Goal: Information Seeking & Learning: Understand process/instructions

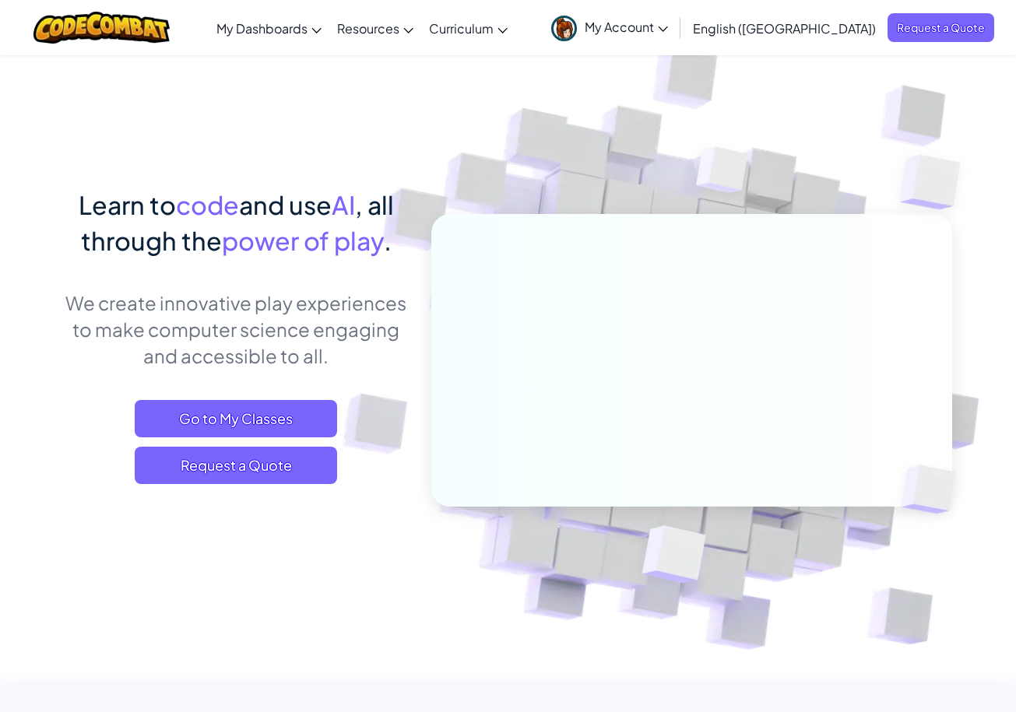
click at [676, 37] on link "My Account" at bounding box center [609, 27] width 132 height 49
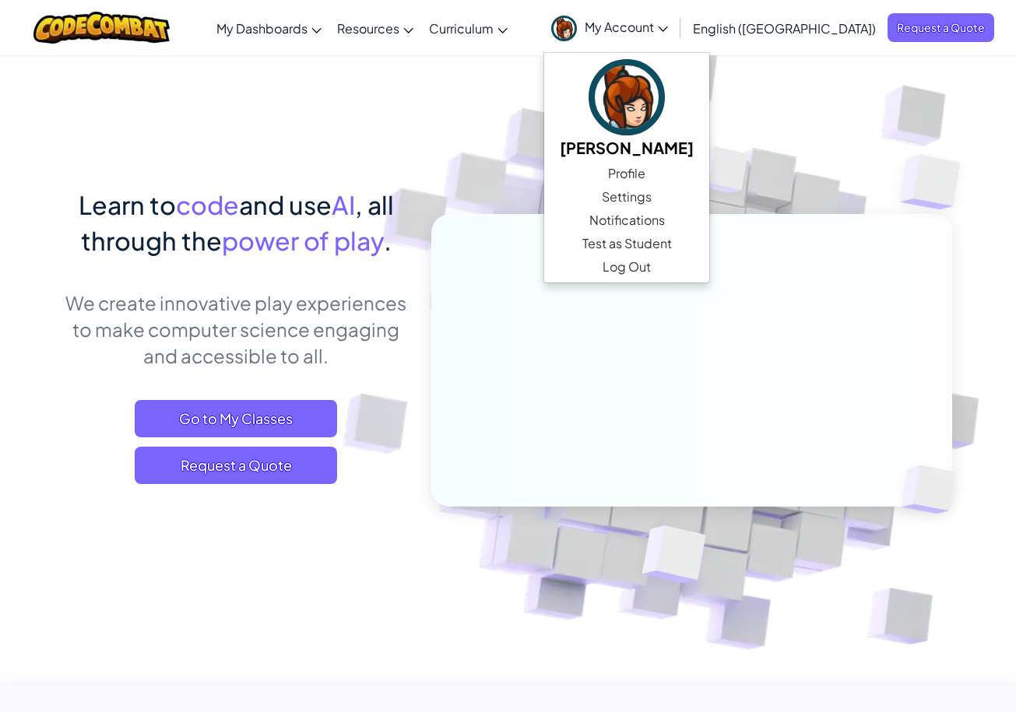
click at [903, 83] on img at bounding box center [680, 342] width 865 height 865
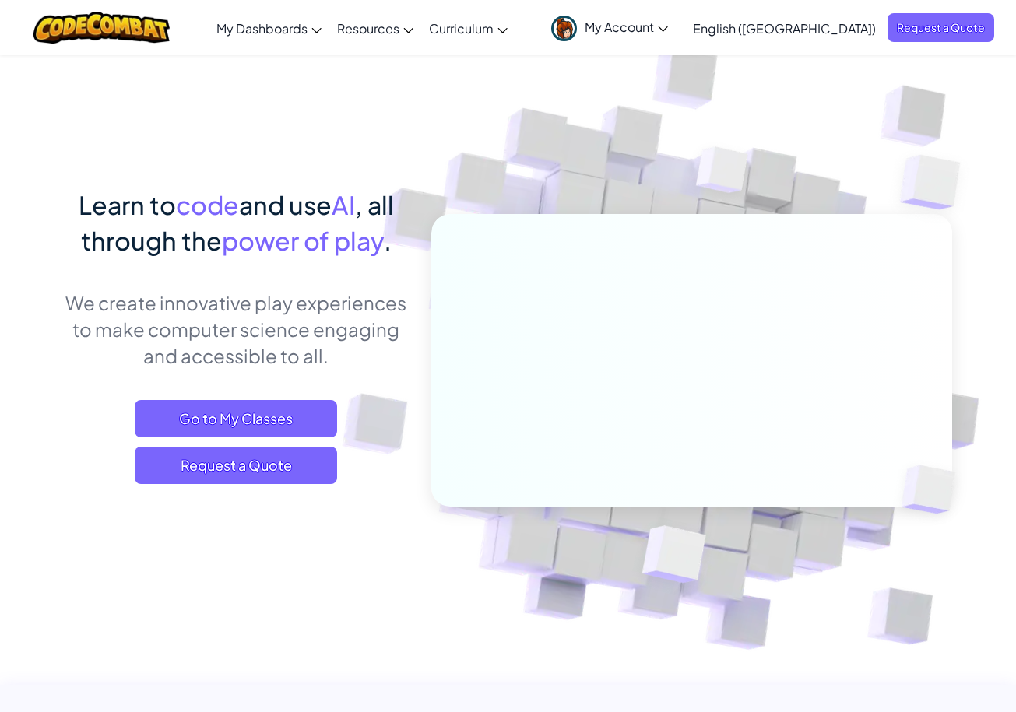
click at [0, 0] on link "CodeCombat Teacher Dashboard" at bounding box center [0, 0] width 0 height 0
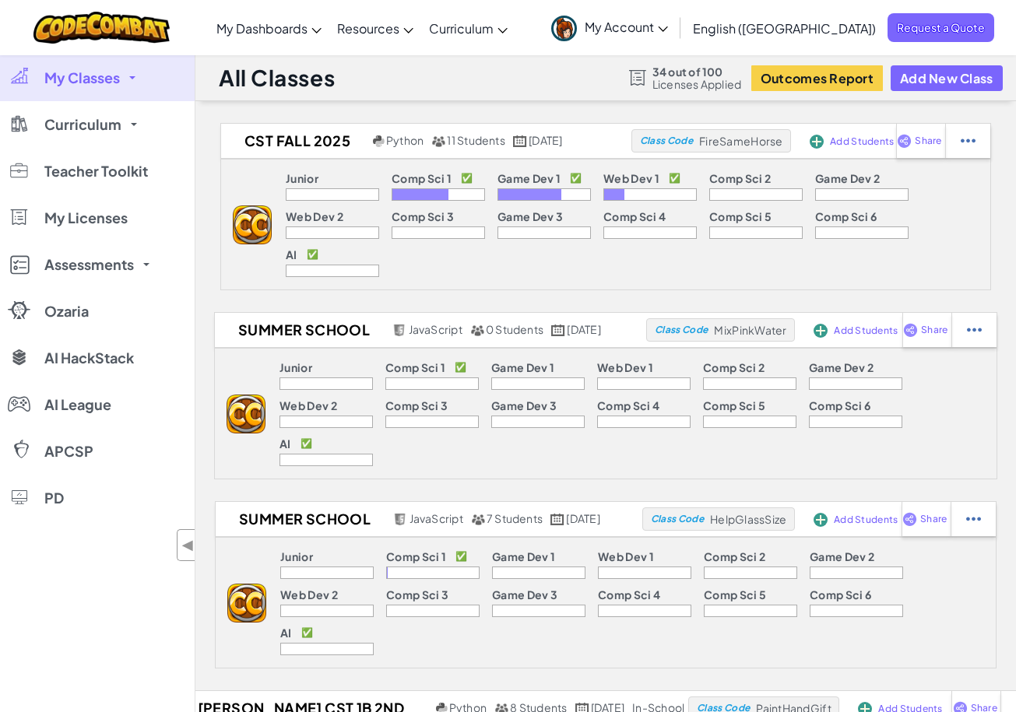
click at [67, 122] on span "Curriculum" at bounding box center [82, 125] width 77 height 14
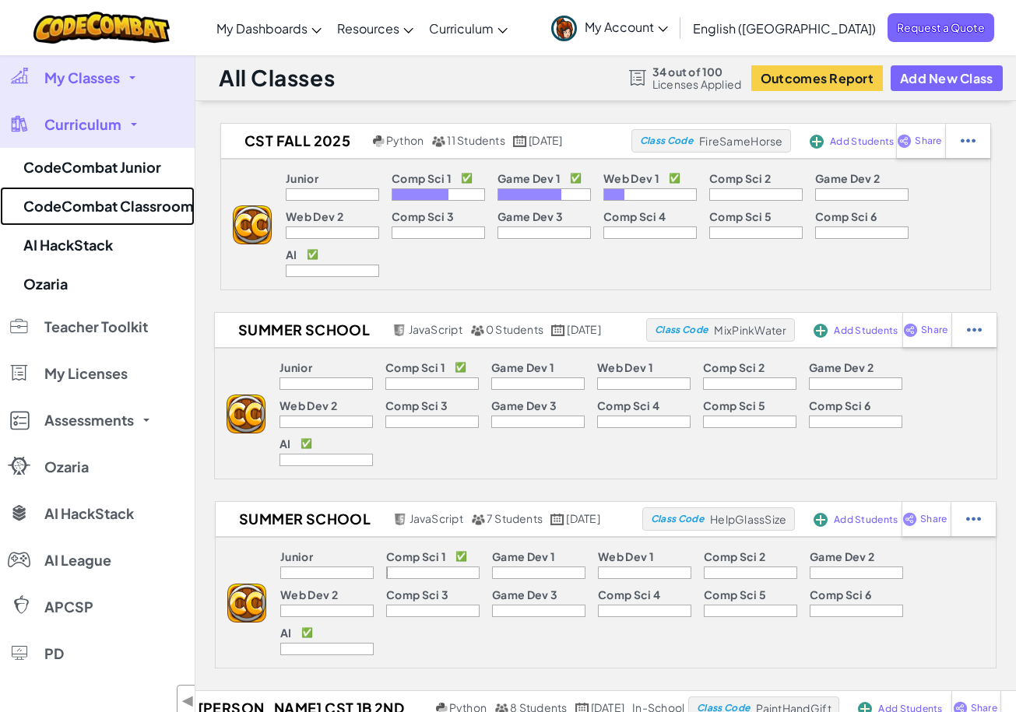
click at [104, 206] on link "CodeCombat Classroom" at bounding box center [97, 206] width 195 height 39
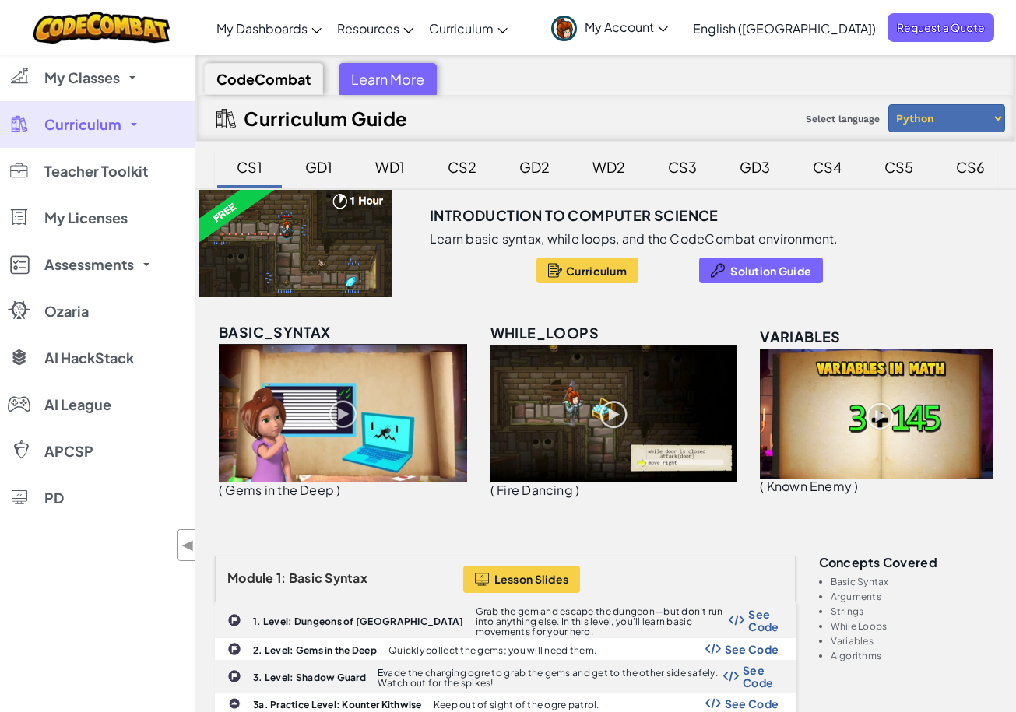
click at [326, 180] on div "GD1" at bounding box center [319, 167] width 58 height 37
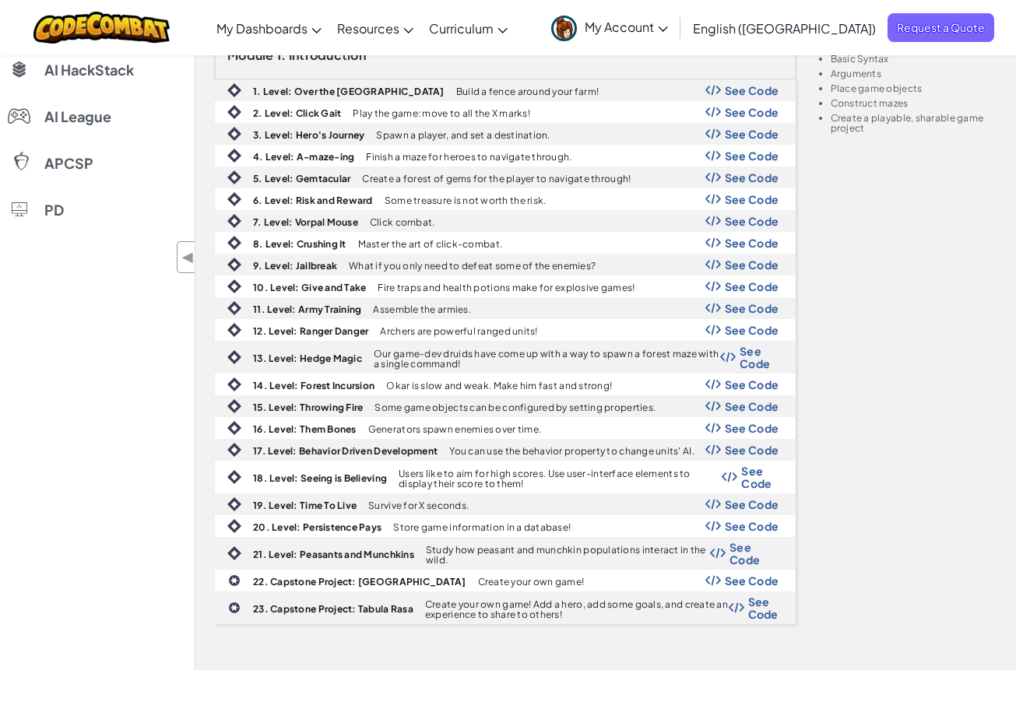
scroll to position [275, 0]
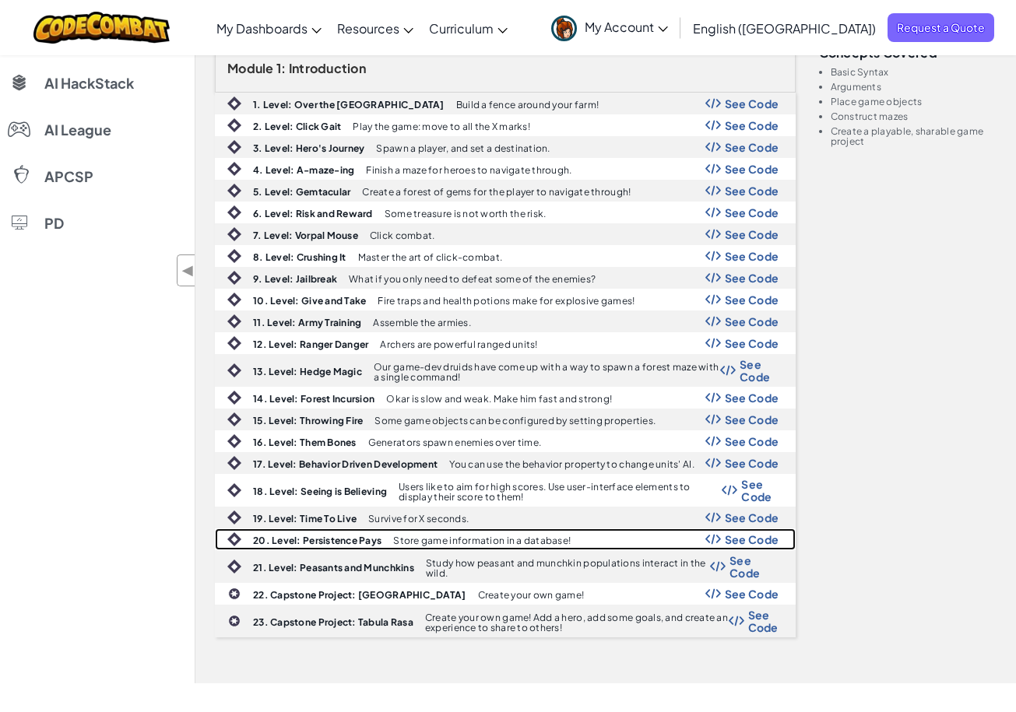
click at [726, 543] on span "See Code" at bounding box center [752, 539] width 55 height 12
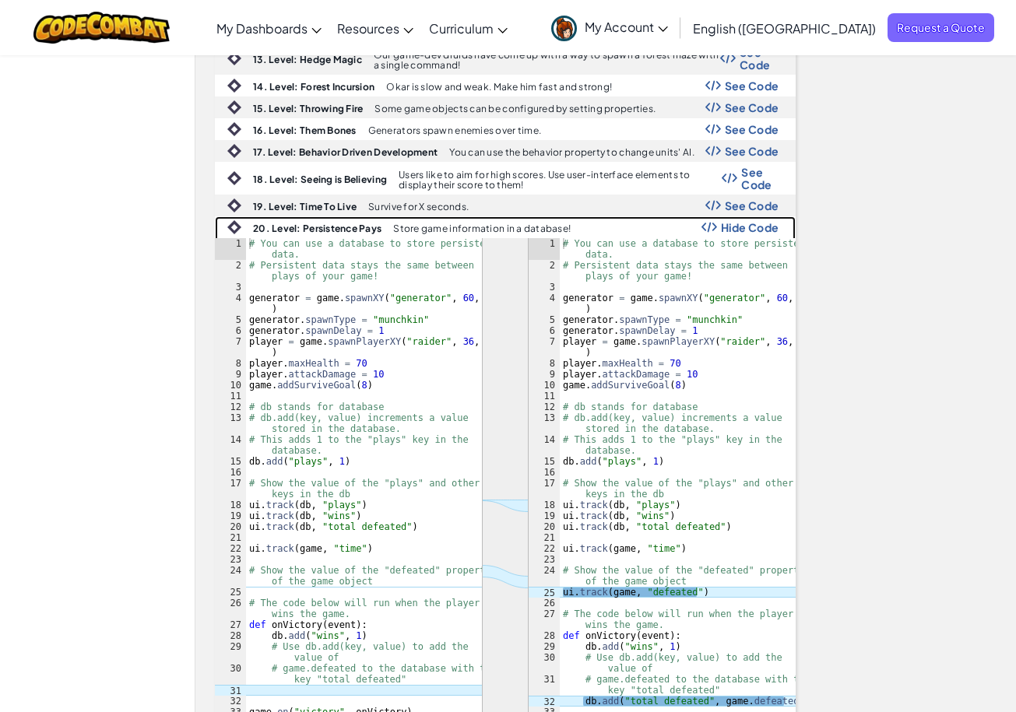
scroll to position [549, 0]
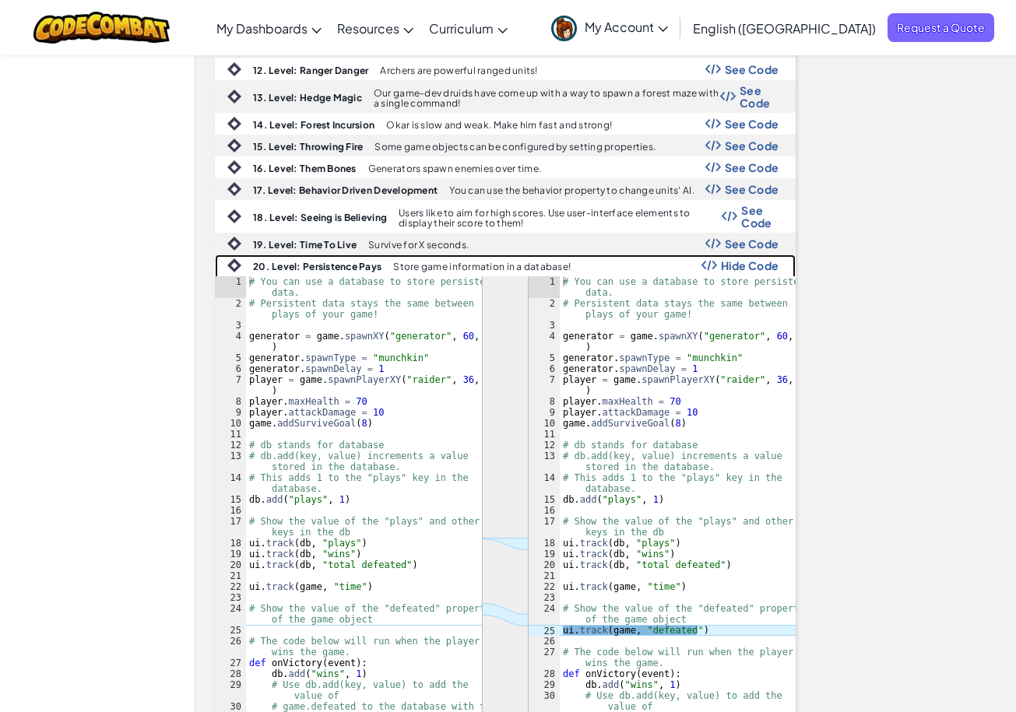
click at [730, 266] on span "Hide Code" at bounding box center [750, 265] width 58 height 12
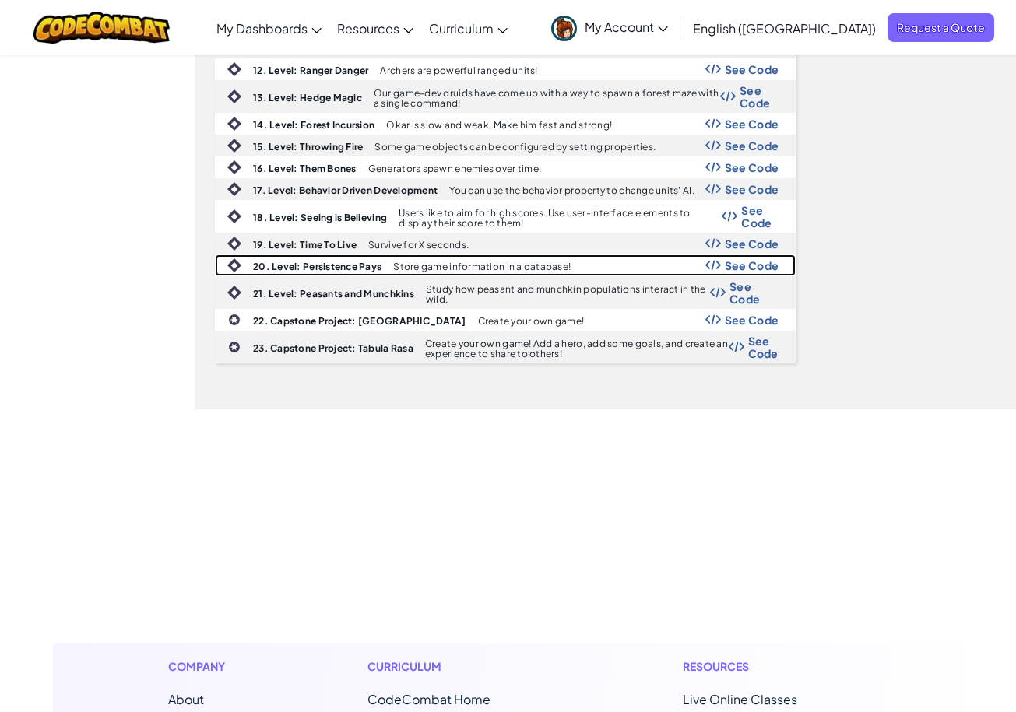
click at [730, 266] on span "See Code" at bounding box center [752, 265] width 55 height 12
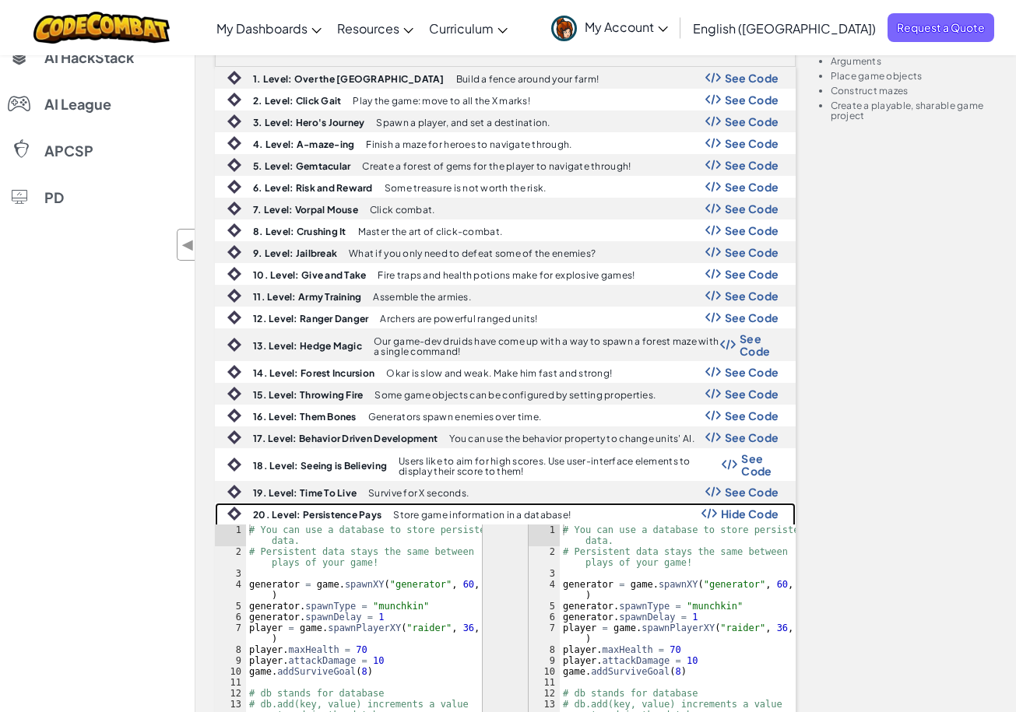
scroll to position [302, 0]
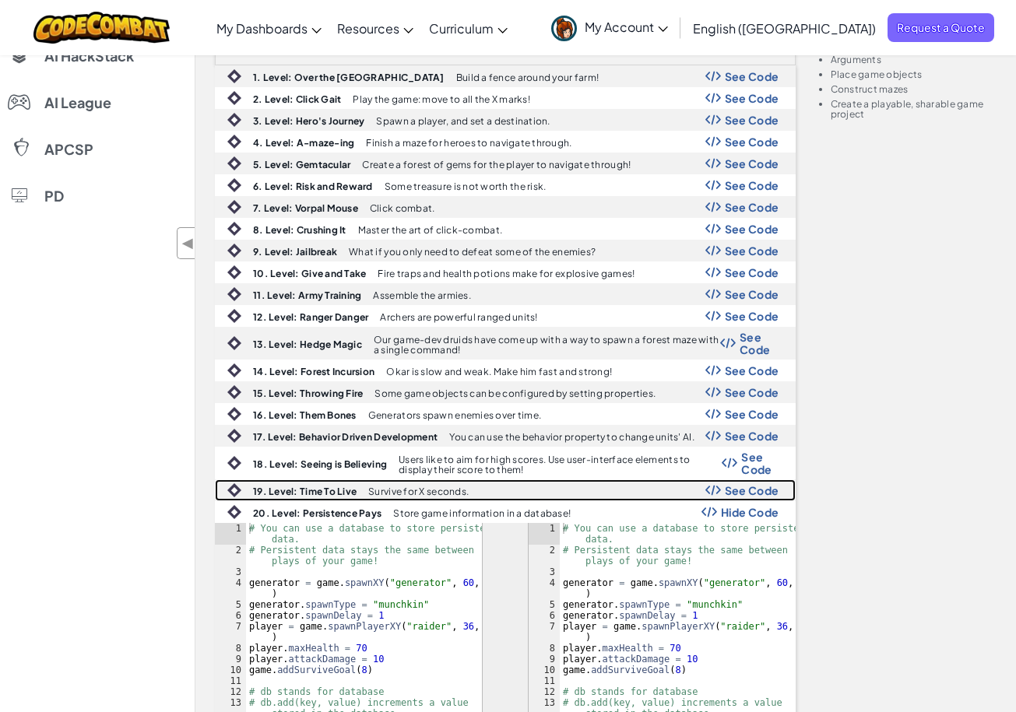
click at [704, 491] on div "19. Level: Time To Live Survive for X seconds. See Code" at bounding box center [505, 490] width 579 height 20
click at [741, 489] on span "See Code" at bounding box center [752, 490] width 55 height 12
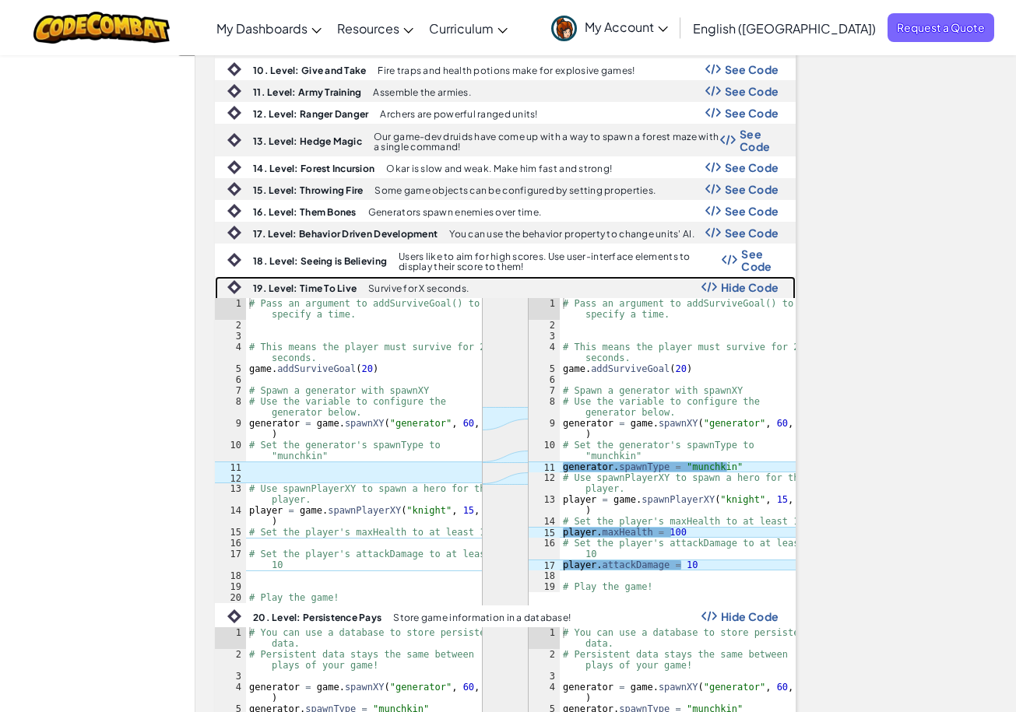
scroll to position [516, 0]
